Goal: Task Accomplishment & Management: Complete application form

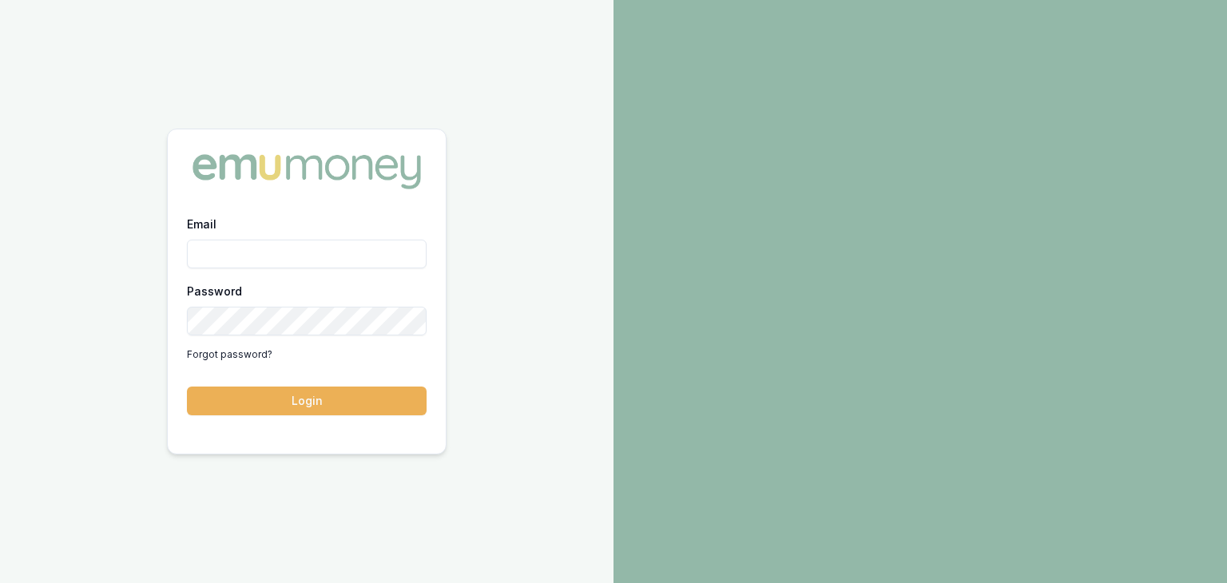
click at [252, 257] on input "Email" at bounding box center [307, 254] width 240 height 29
type input "[PERSON_NAME][EMAIL_ADDRESS][PERSON_NAME][DOMAIN_NAME]"
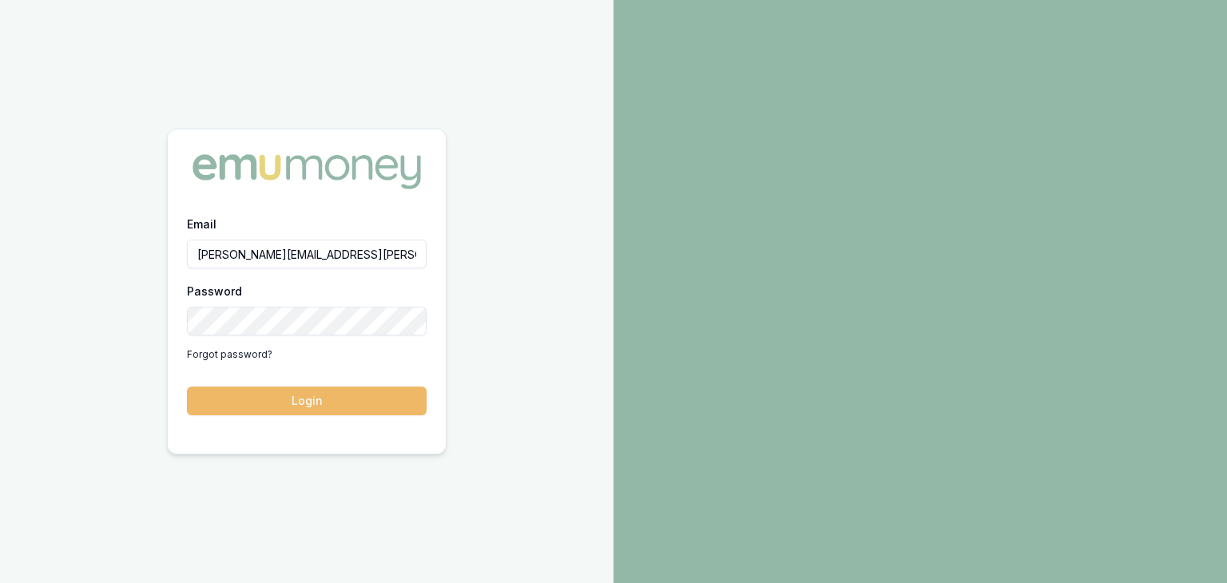
click at [304, 403] on button "Login" at bounding box center [307, 401] width 240 height 29
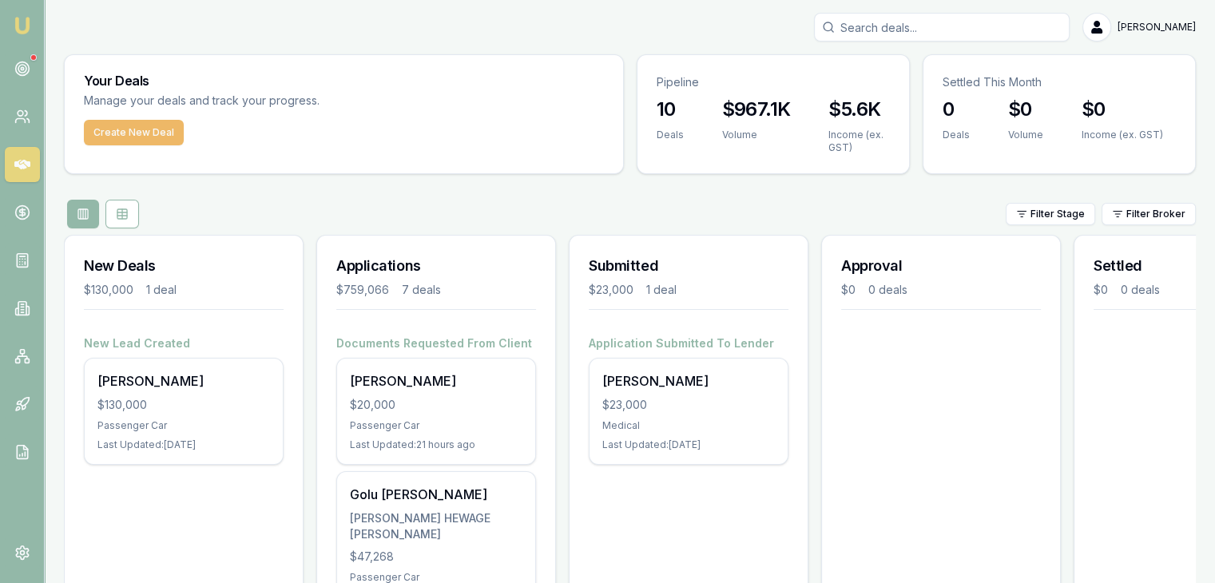
click at [108, 129] on button "Create New Deal" at bounding box center [134, 133] width 100 height 26
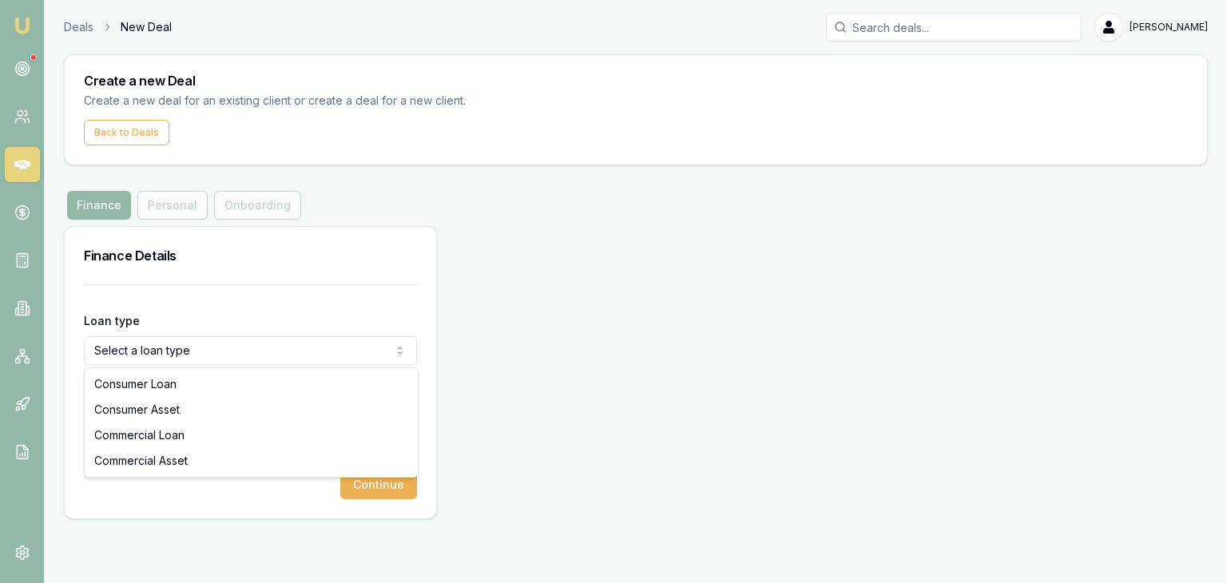
click at [105, 343] on html "Emu Broker Deals New Deal Pinkesh Patel Toggle Menu Create a new Deal Create a …" at bounding box center [613, 291] width 1227 height 583
select select "COMMERCIAL_ASSET"
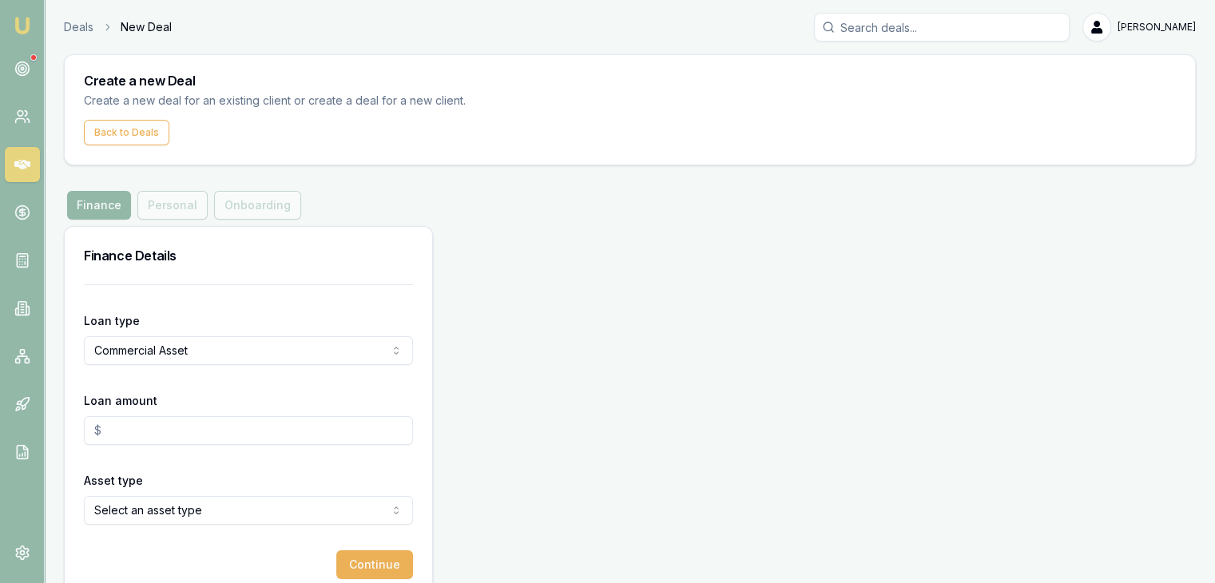
click at [122, 429] on input "Loan amount" at bounding box center [248, 430] width 329 height 29
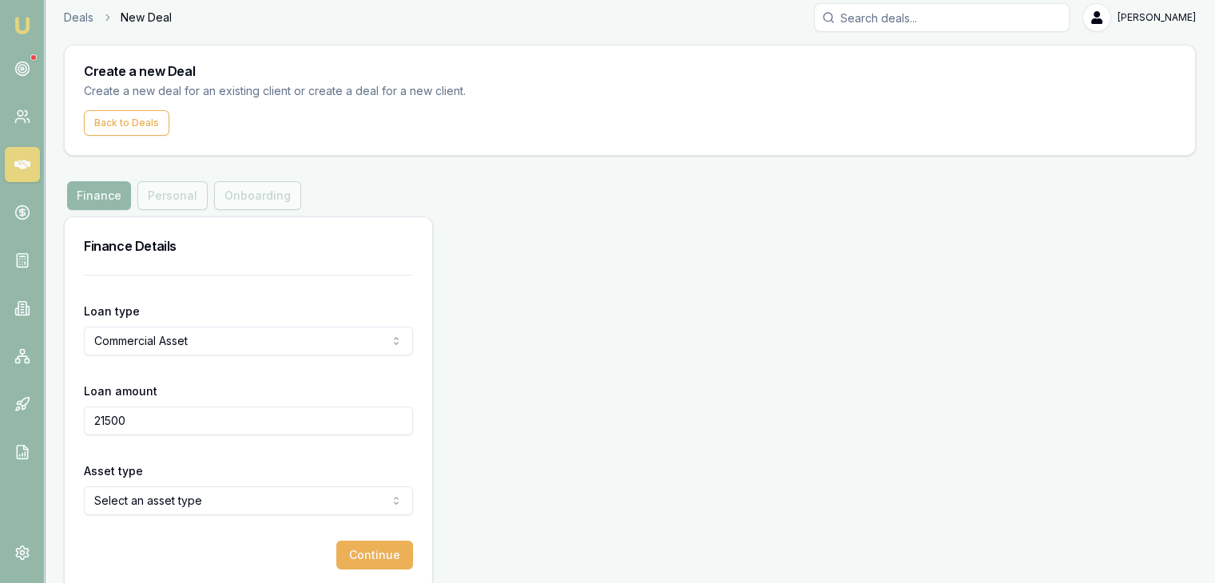
scroll to position [28, 0]
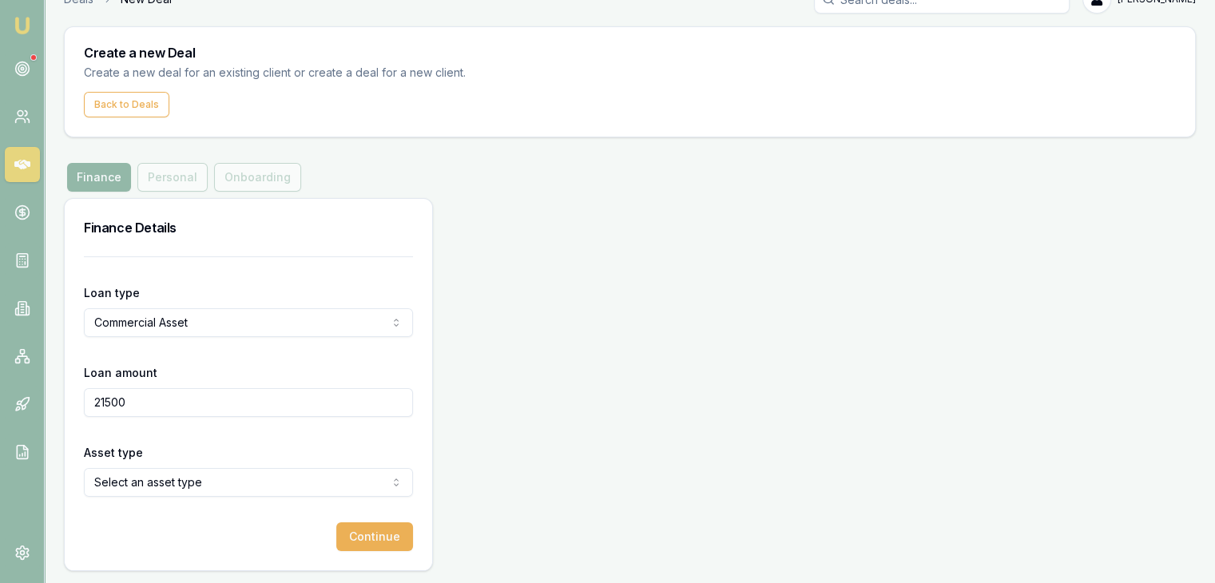
type input "$21,500.00"
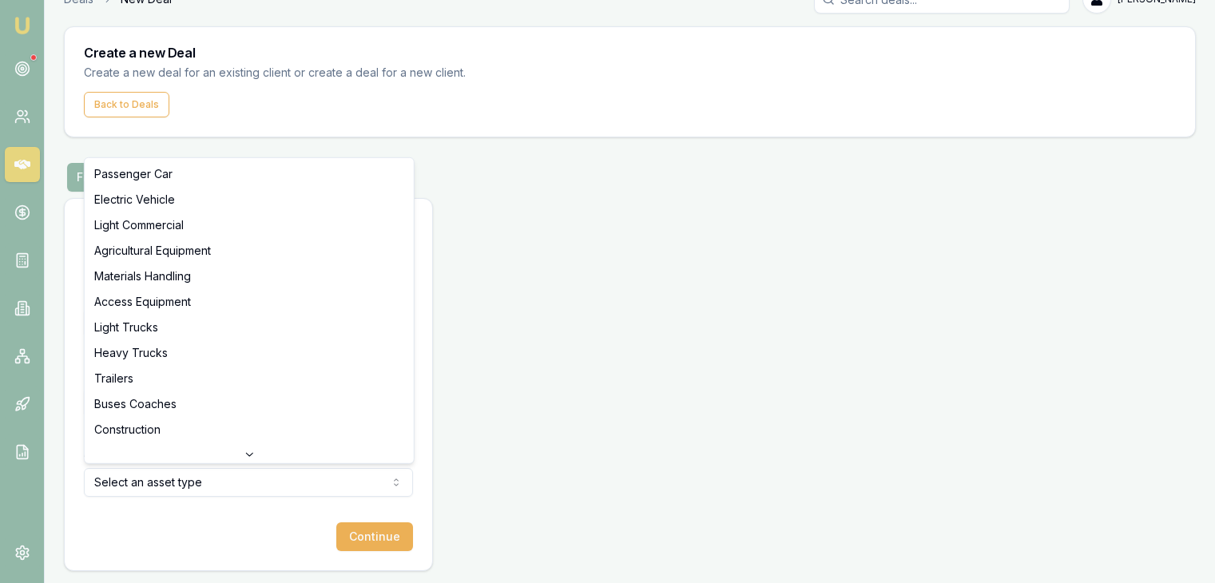
click at [188, 478] on html "Emu Broker Deals New Deal Pinkesh Patel Toggle Menu Create a new Deal Create a …" at bounding box center [613, 263] width 1227 height 583
drag, startPoint x: 145, startPoint y: 173, endPoint x: 137, endPoint y: 193, distance: 21.5
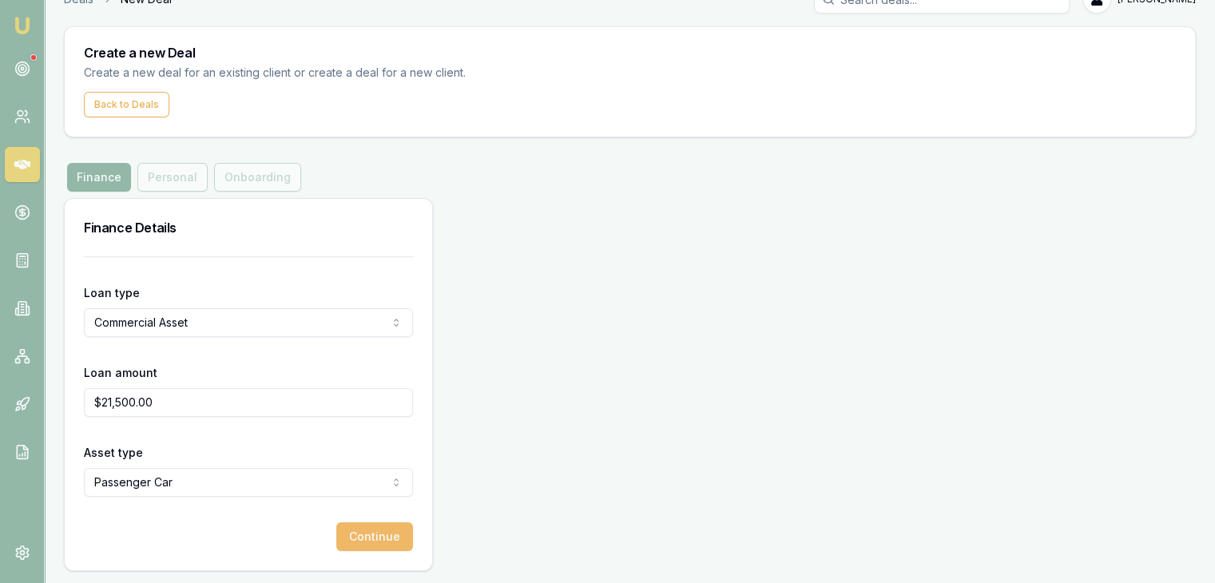
click at [367, 534] on button "Continue" at bounding box center [374, 536] width 77 height 29
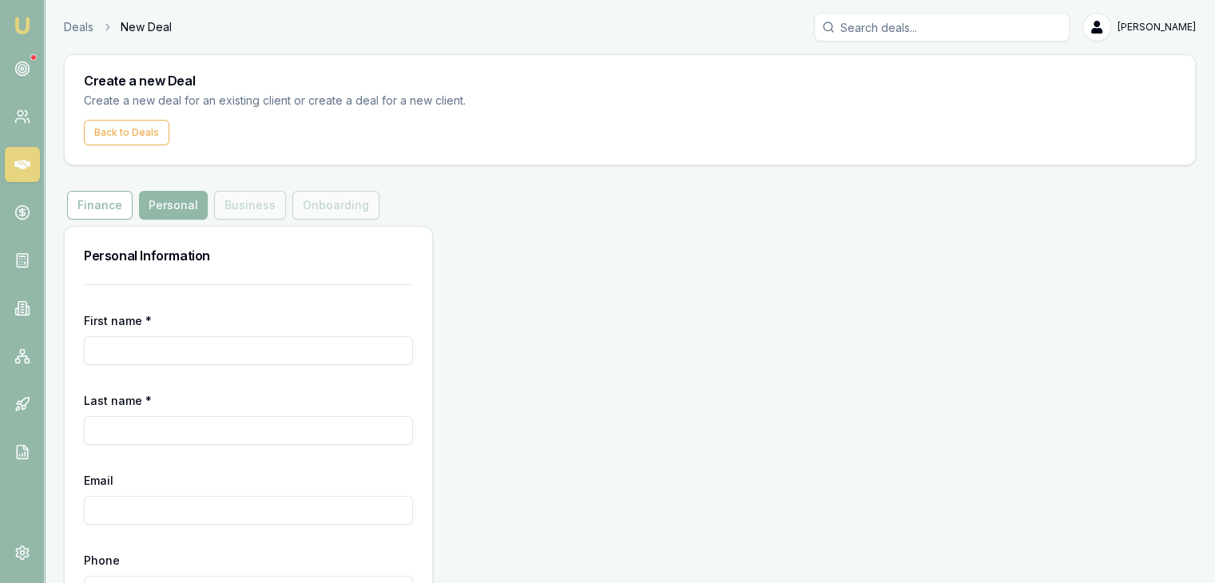
click at [209, 345] on input "First name *" at bounding box center [248, 350] width 329 height 29
type input "a"
type input "Meetkumar"
type input "p"
type input "Patel"
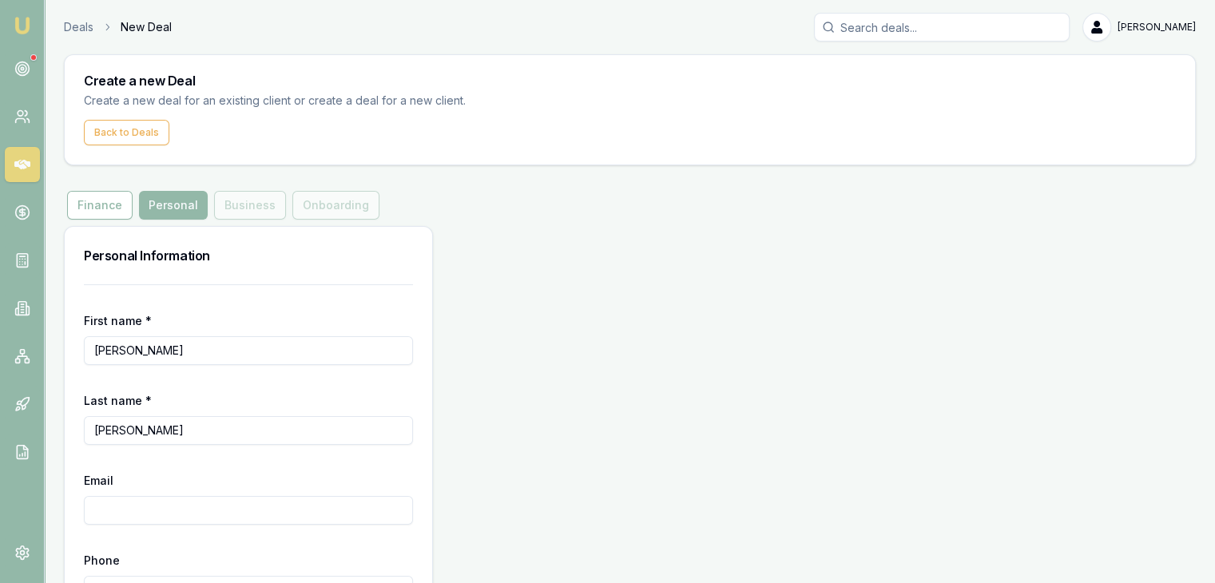
click at [137, 505] on input "Email" at bounding box center [248, 510] width 329 height 29
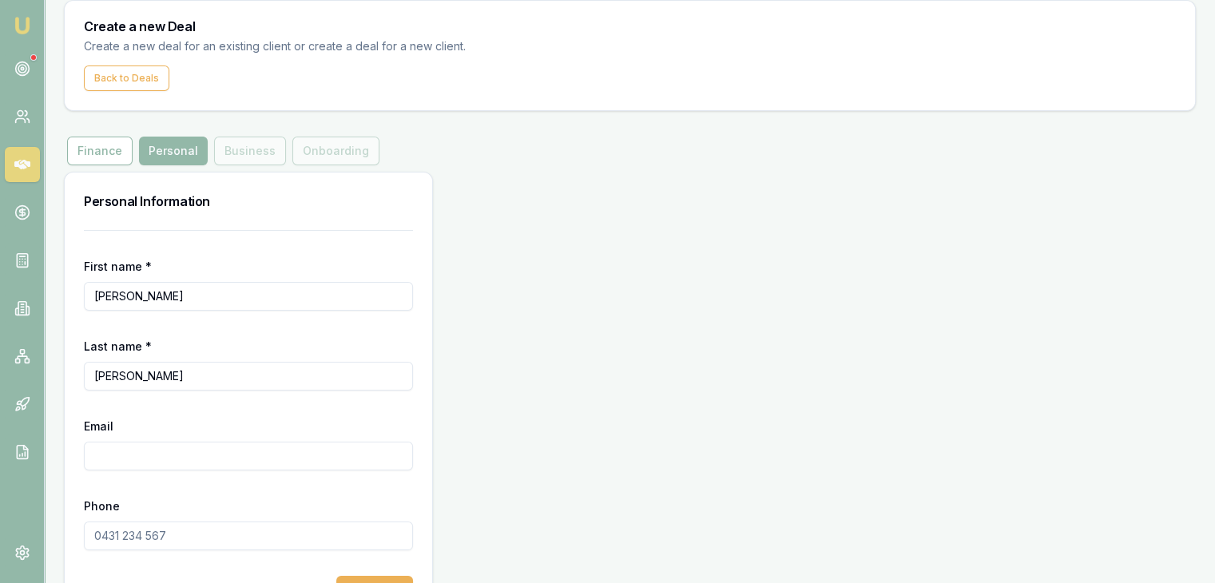
scroll to position [80, 0]
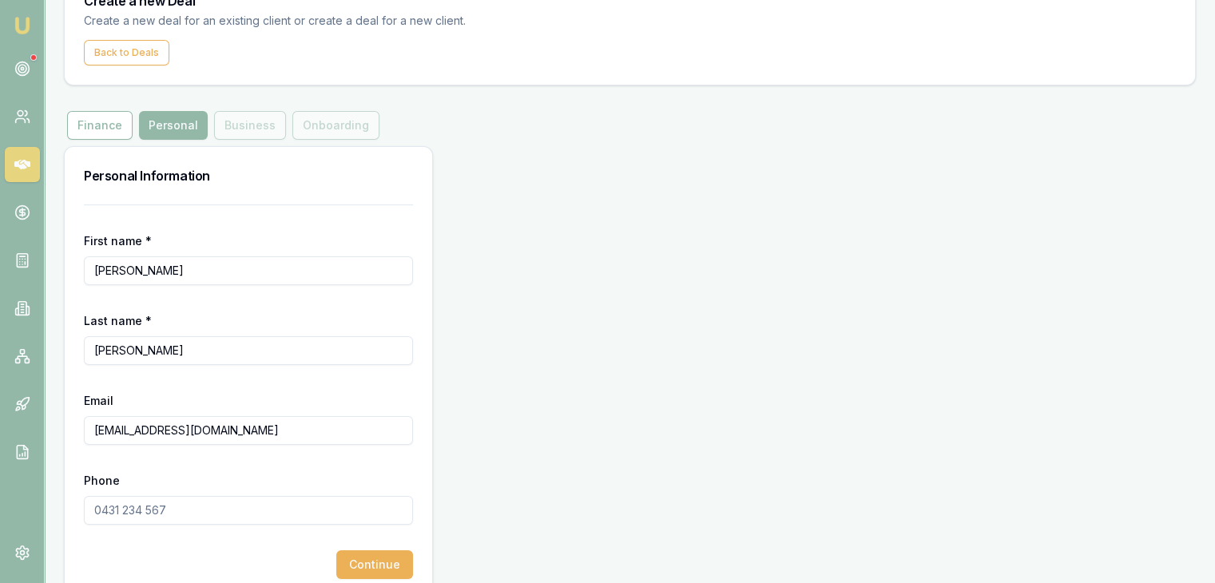
type input "mp555669@gmail.com"
click at [123, 505] on input "Phone" at bounding box center [248, 510] width 329 height 29
type input "0414 225 731"
click at [364, 563] on button "Continue" at bounding box center [374, 564] width 77 height 29
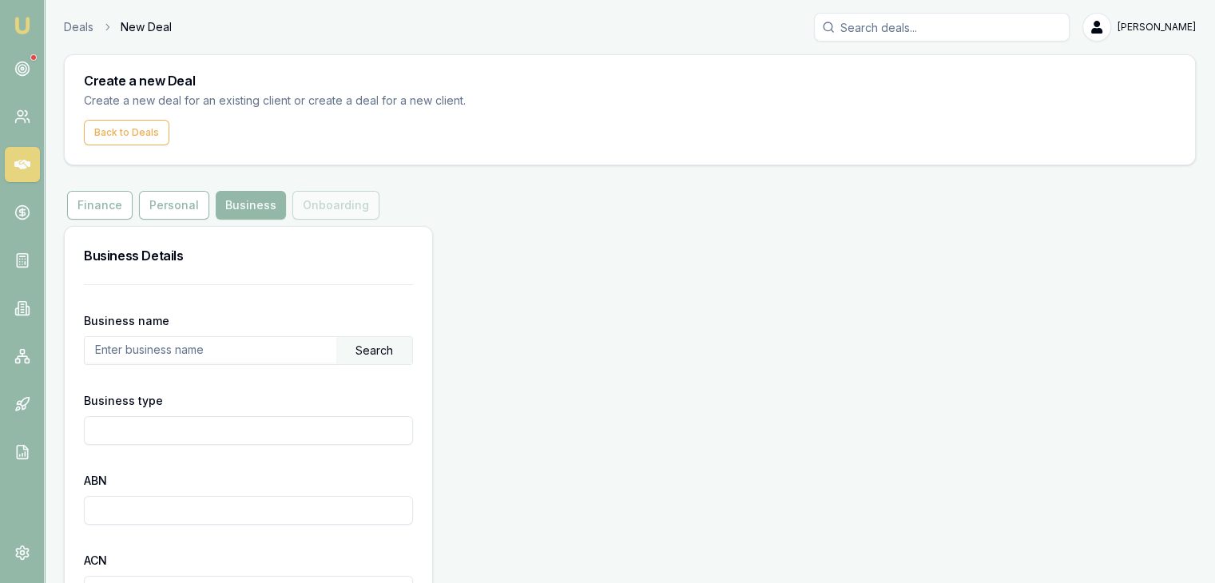
click at [202, 346] on input "text" at bounding box center [211, 350] width 252 height 26
click at [367, 354] on div "Search" at bounding box center [374, 350] width 76 height 27
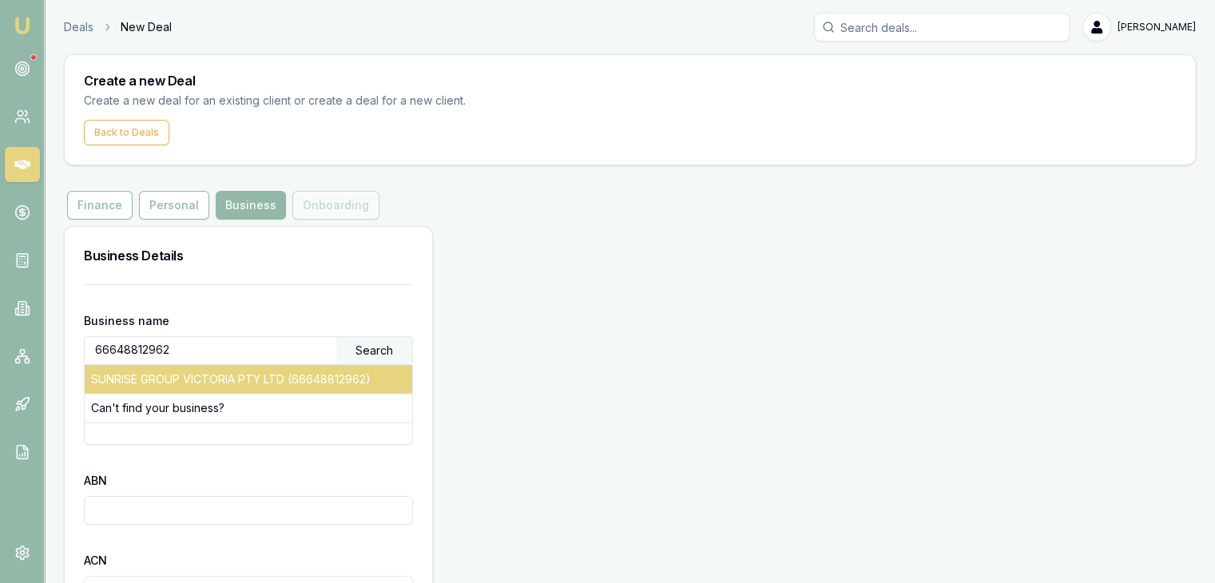
click at [316, 376] on div "SUNRISE GROUP VICTORIA PTY LTD (66648812962)" at bounding box center [249, 379] width 328 height 29
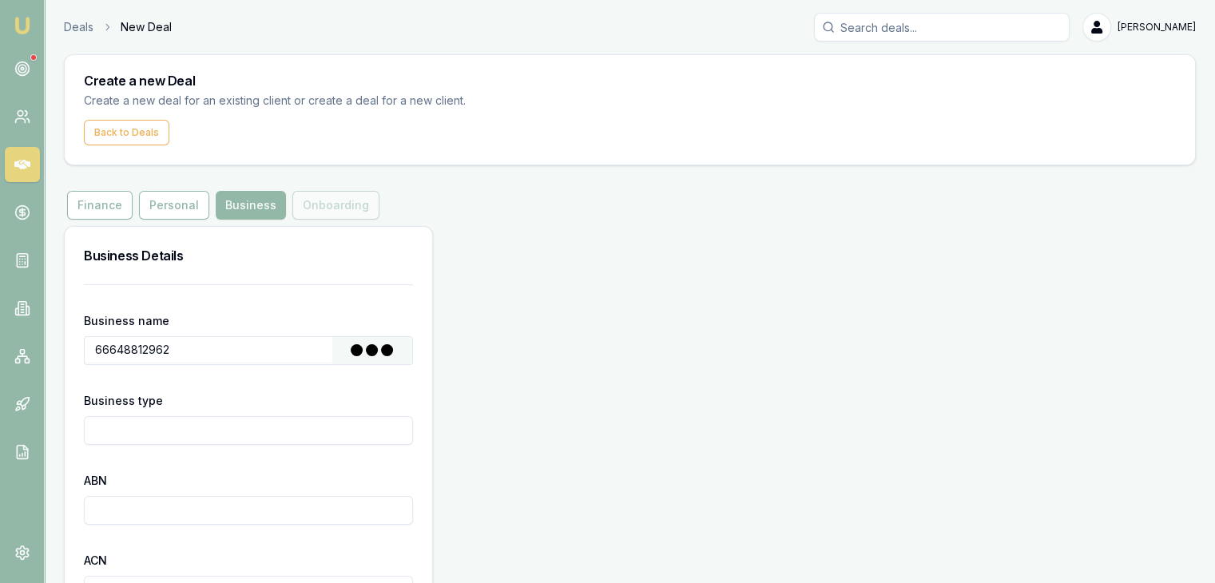
type input "SUNRISE GROUP VICTORIA PTY LTD"
type input "Australian Private Company"
type input "66648812962"
type input "648812962"
type input "2021-03-18"
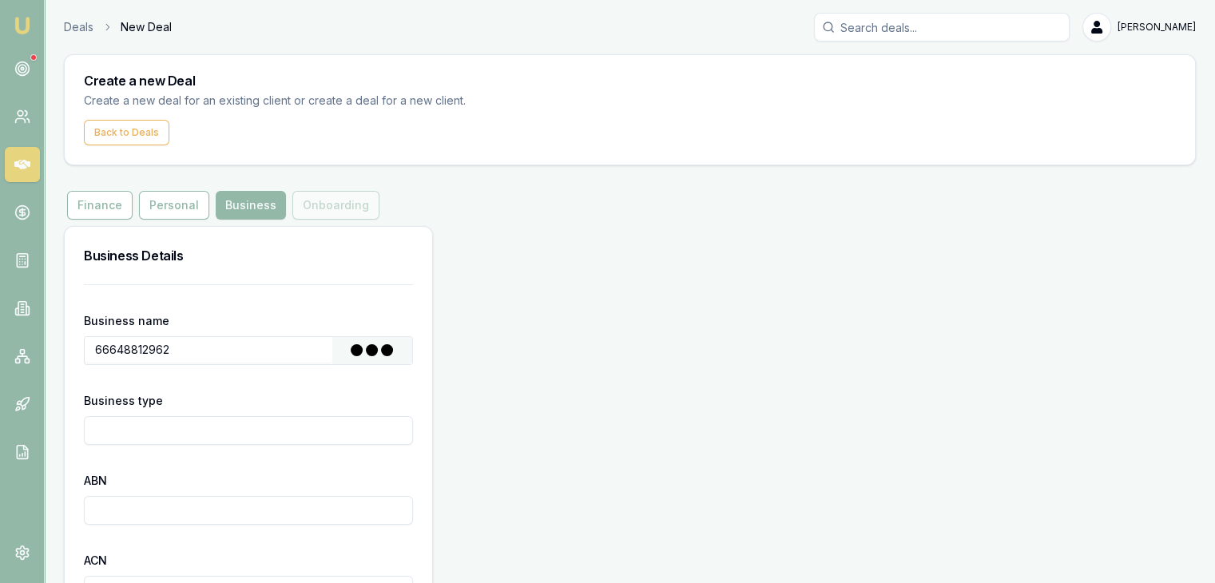
type input "2021-03-18"
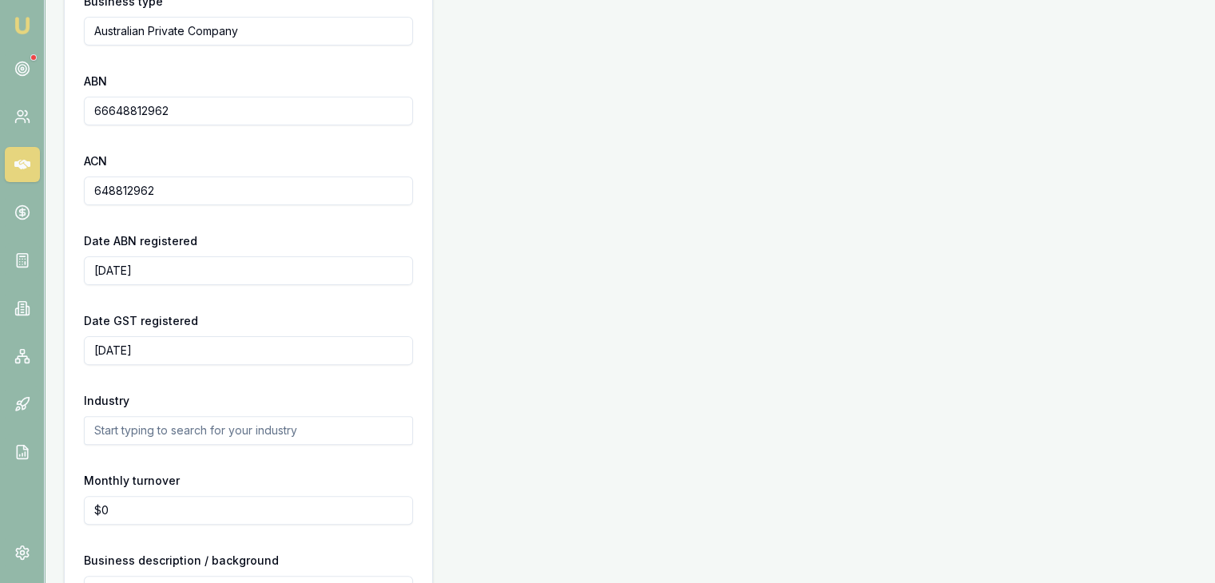
scroll to position [526, 0]
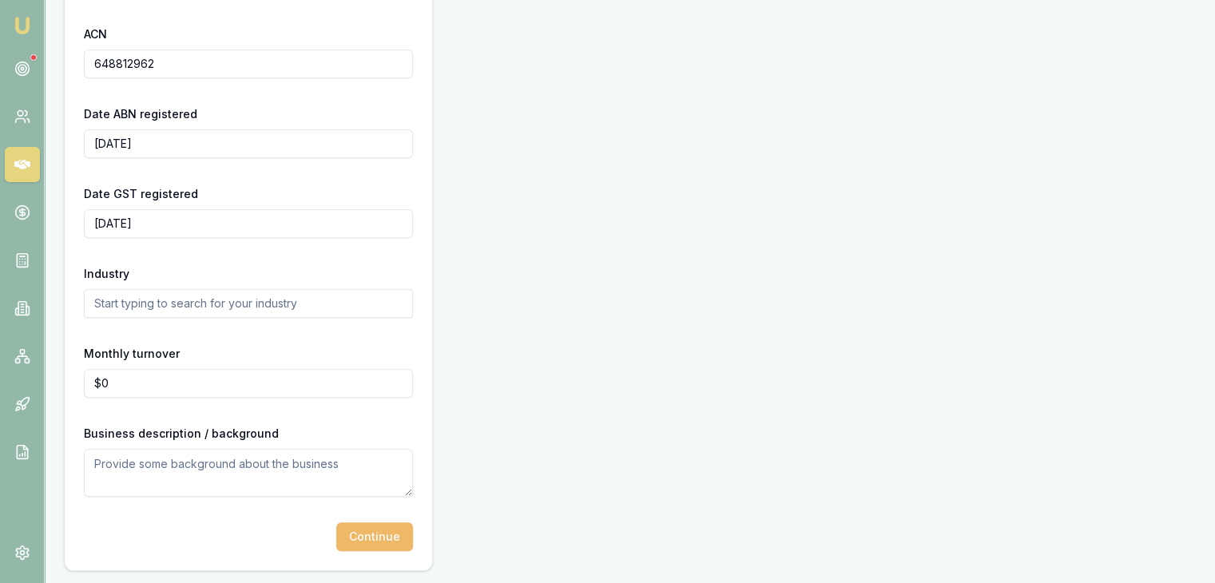
click at [383, 536] on button "Continue" at bounding box center [374, 536] width 77 height 29
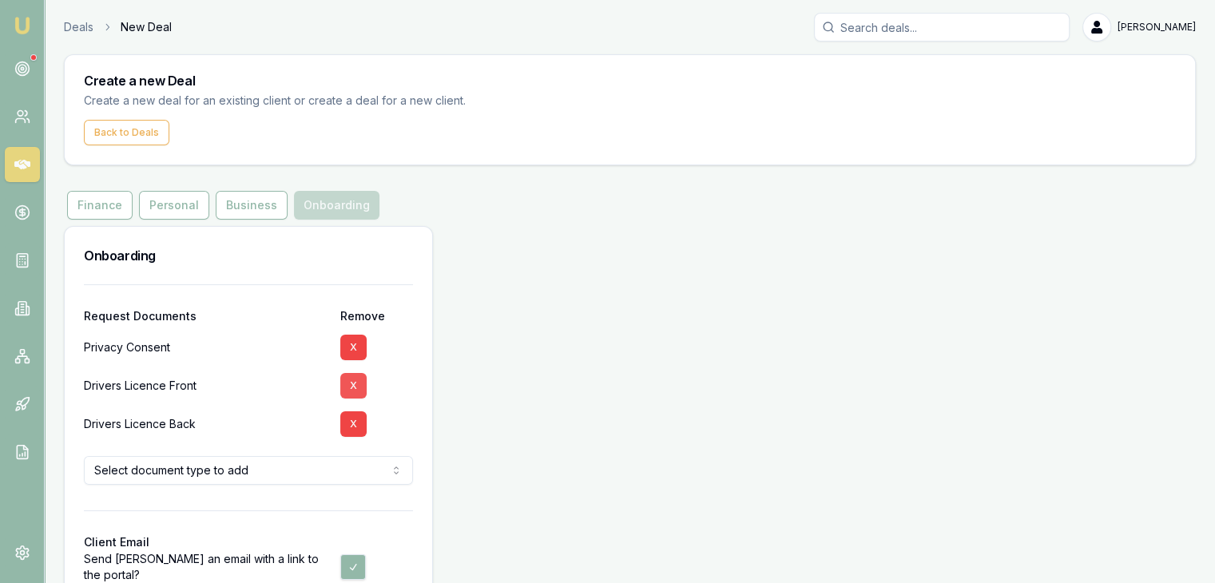
click at [353, 391] on button "X" at bounding box center [353, 386] width 26 height 26
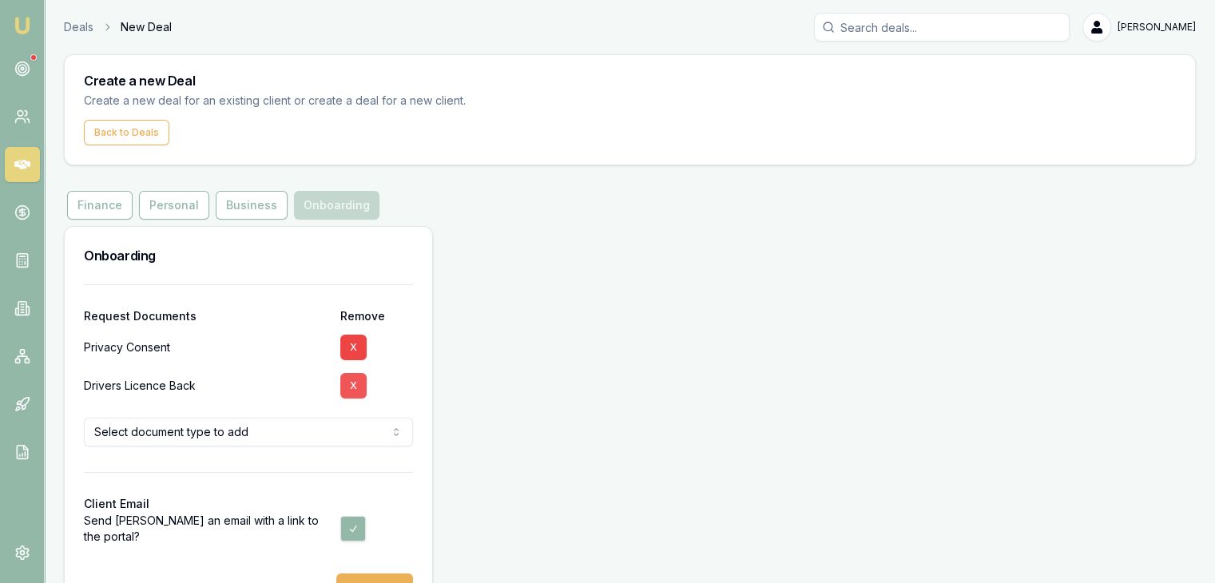
click at [344, 384] on button "X" at bounding box center [353, 386] width 26 height 26
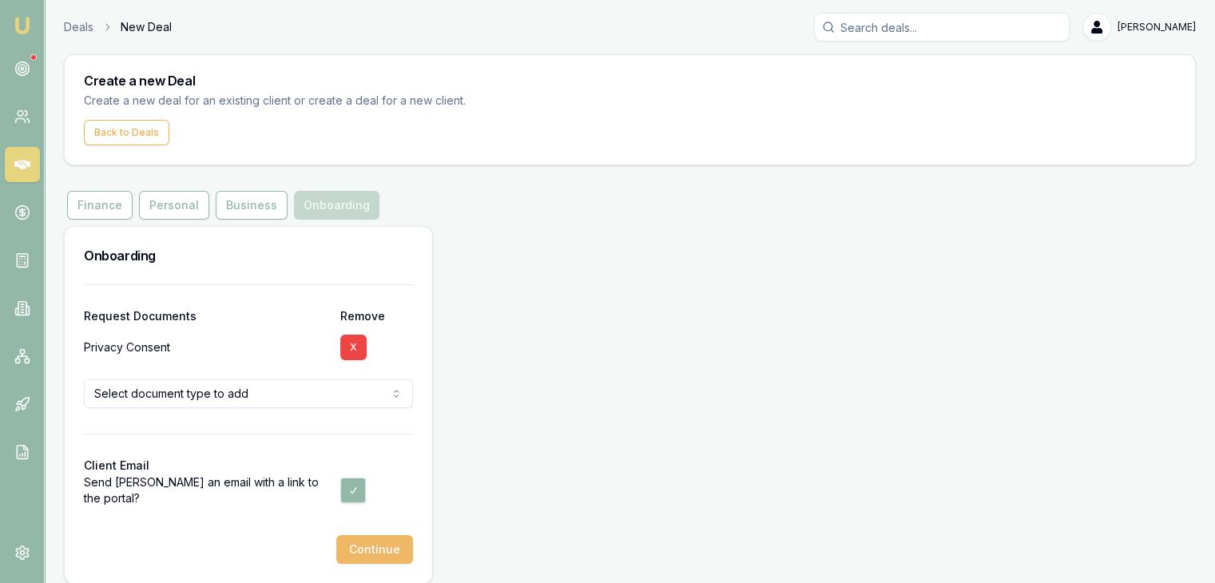
click at [369, 553] on button "Continue" at bounding box center [374, 549] width 77 height 29
